Goal: Information Seeking & Learning: Learn about a topic

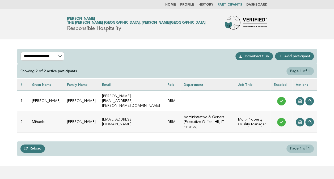
click at [257, 4] on link "Dashboard" at bounding box center [256, 4] width 21 height 3
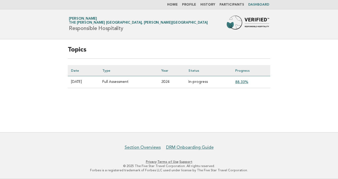
click at [246, 82] on link "88.33%" at bounding box center [241, 82] width 13 height 4
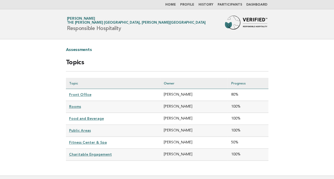
click at [82, 94] on link "Front Office" at bounding box center [80, 94] width 22 height 4
click at [79, 94] on link "Front Office" at bounding box center [80, 94] width 22 height 4
click at [80, 140] on link "Fitness Center & Spa" at bounding box center [88, 142] width 38 height 4
click at [172, 4] on link "Home" at bounding box center [170, 4] width 11 height 3
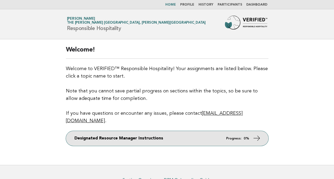
click at [257, 134] on icon at bounding box center [257, 138] width 8 height 8
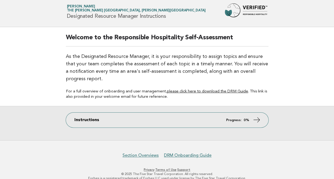
scroll to position [19, 0]
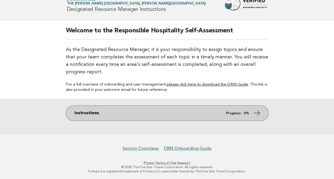
click at [258, 112] on icon at bounding box center [257, 113] width 8 height 8
